Goal: Task Accomplishment & Management: Use online tool/utility

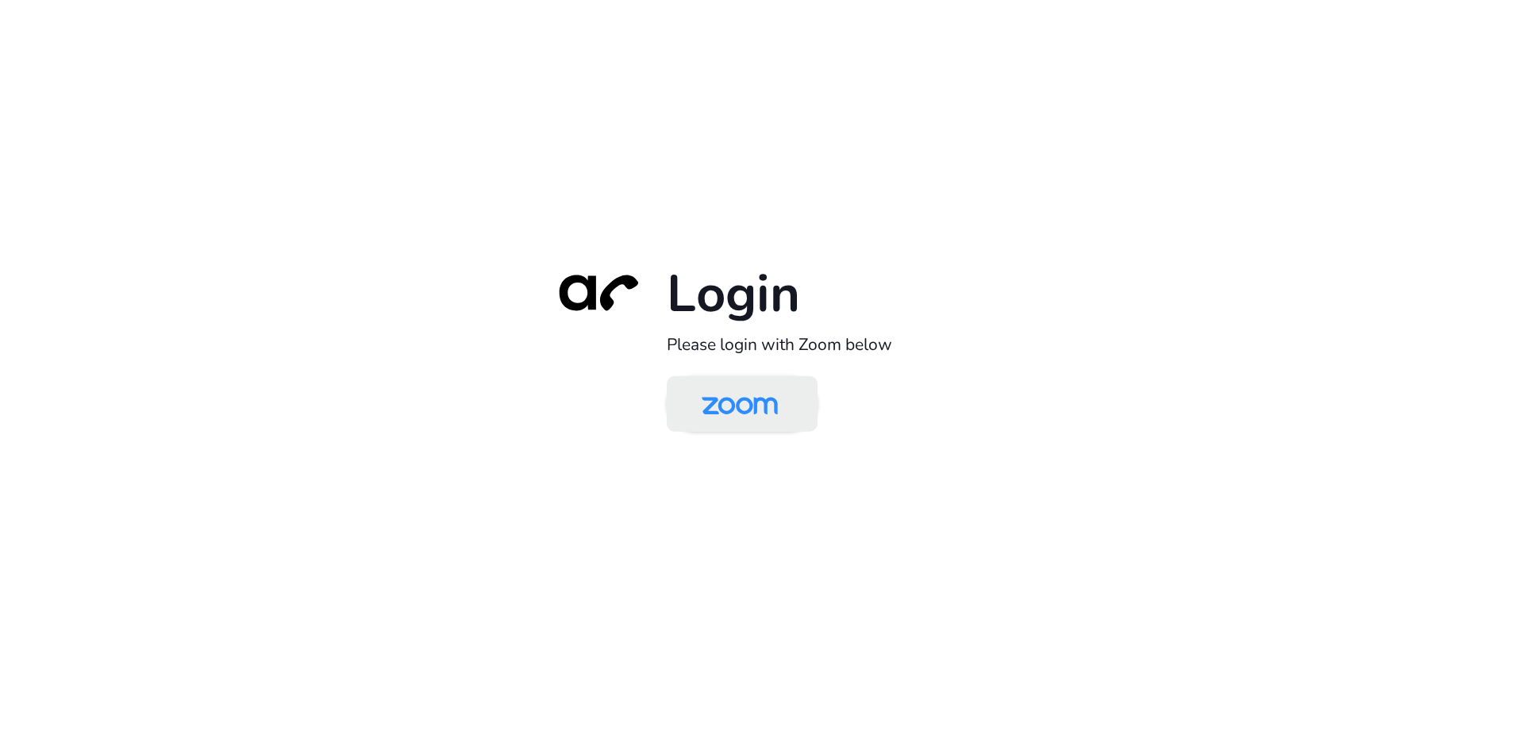
click at [730, 414] on img at bounding box center [740, 405] width 110 height 52
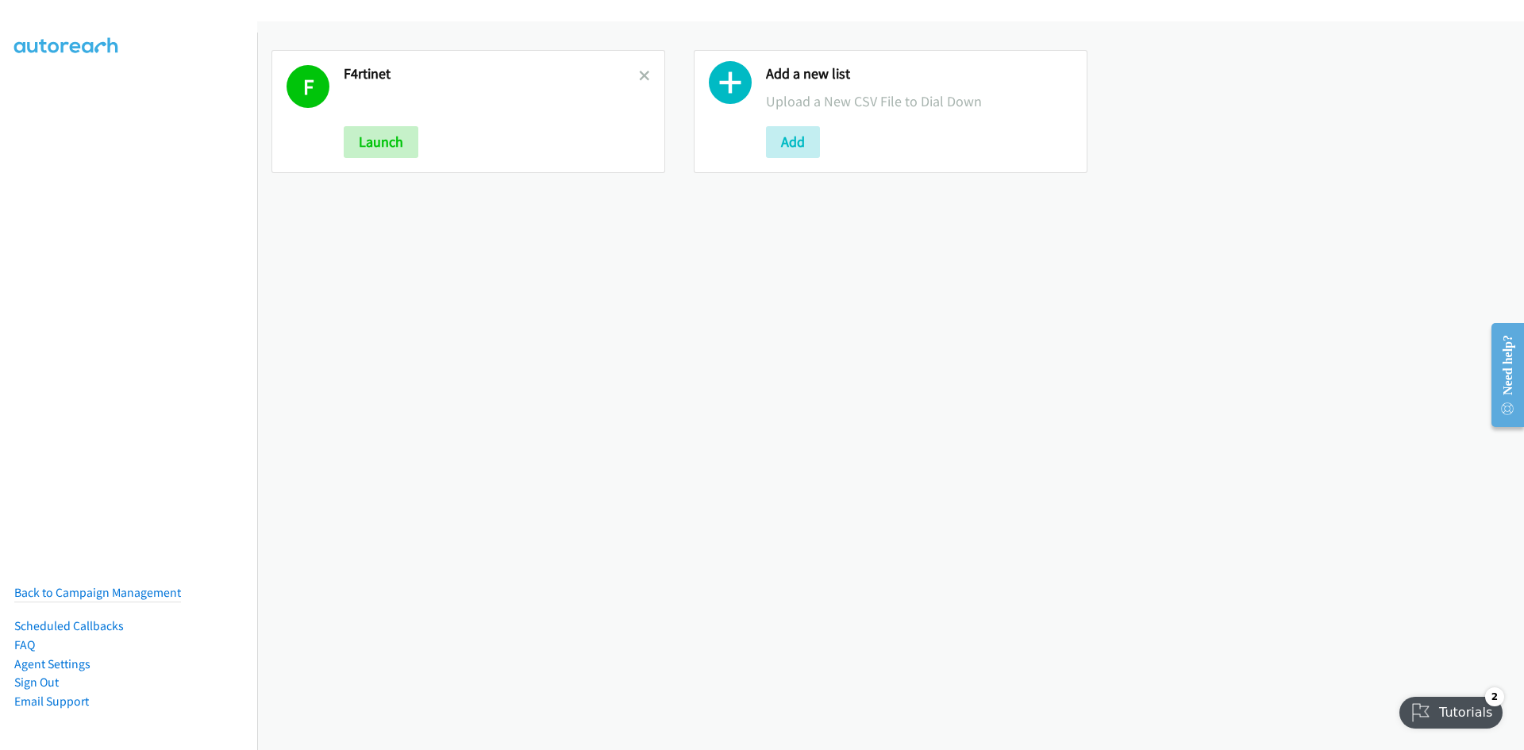
click at [341, 150] on div "F F4rtinet Launch" at bounding box center [469, 111] width 394 height 123
click at [356, 147] on button "Launch" at bounding box center [381, 142] width 75 height 32
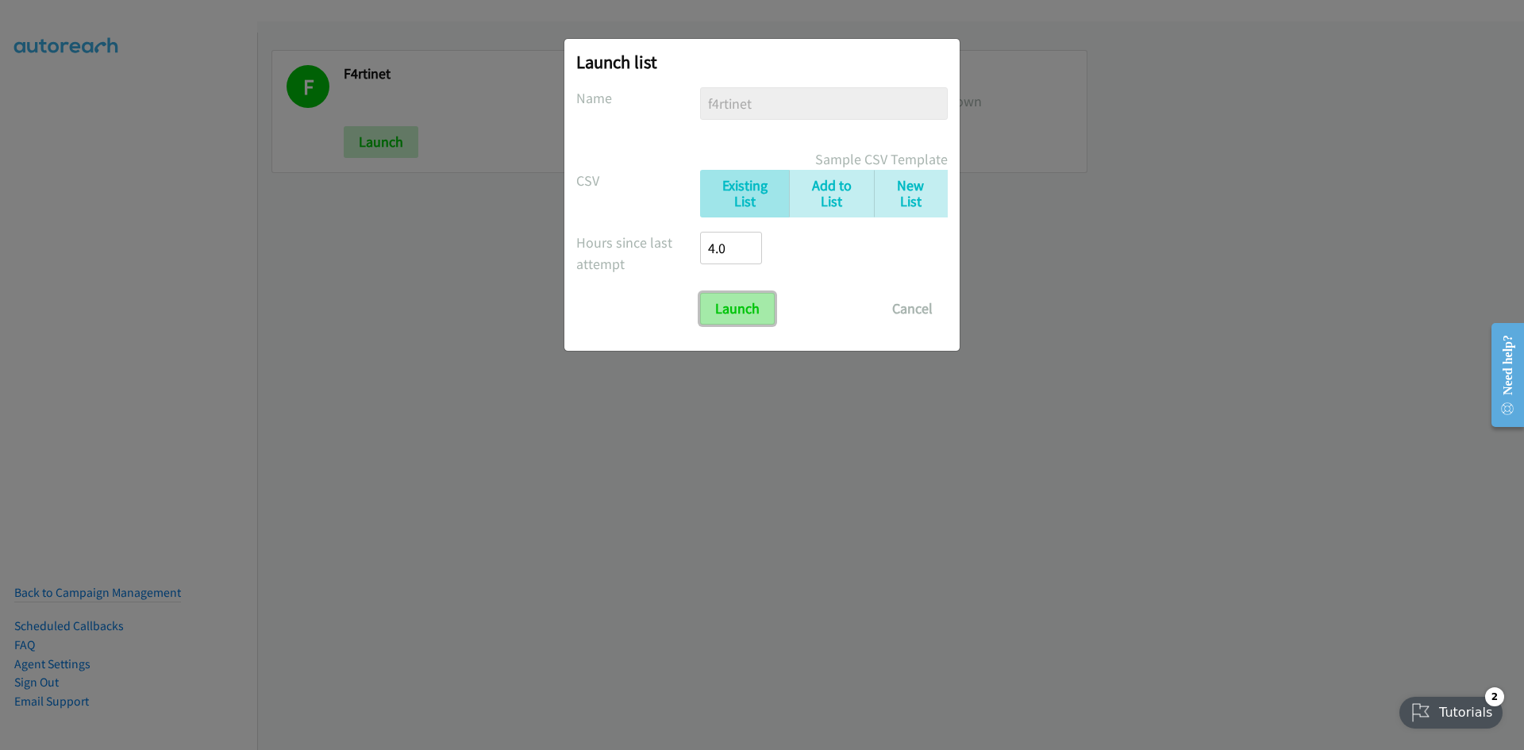
click at [772, 307] on input "Launch" at bounding box center [737, 309] width 75 height 32
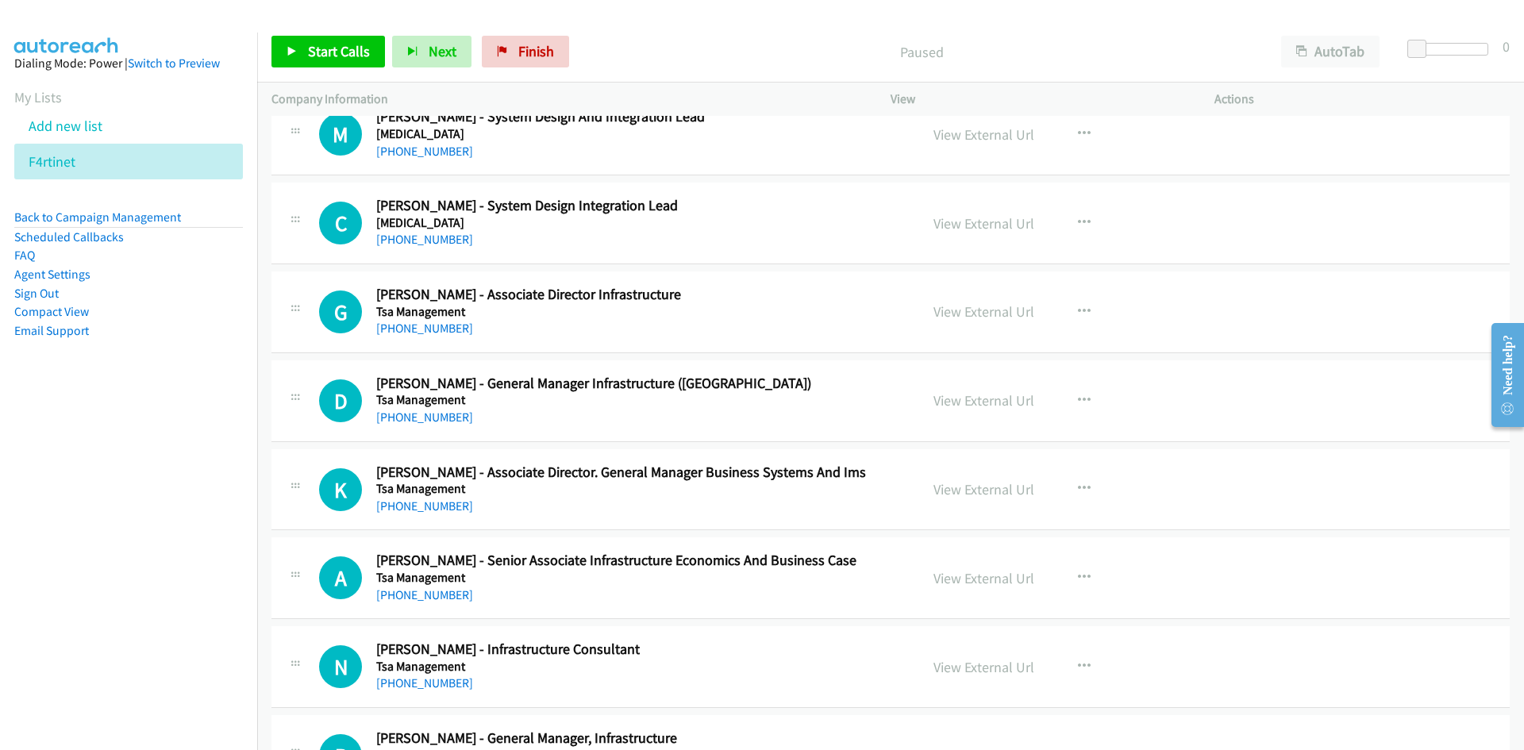
scroll to position [34874, 0]
